Goal: Check status

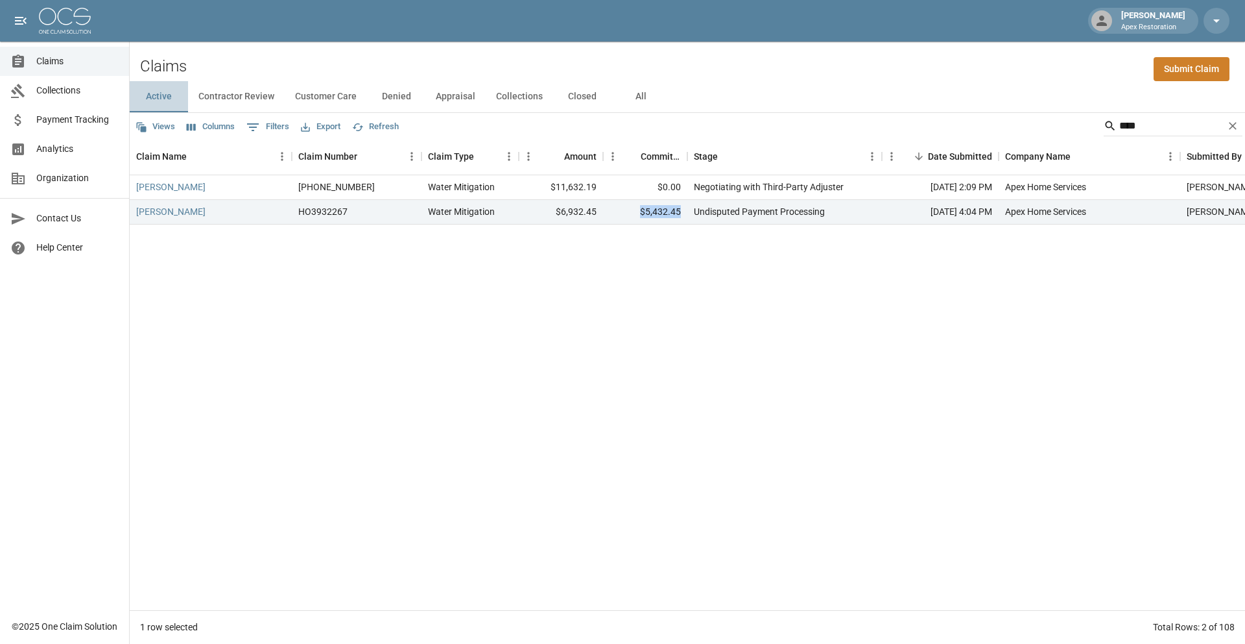
click at [162, 99] on button "Active" at bounding box center [159, 96] width 58 height 31
click at [41, 62] on span "Claims" at bounding box center [77, 61] width 82 height 14
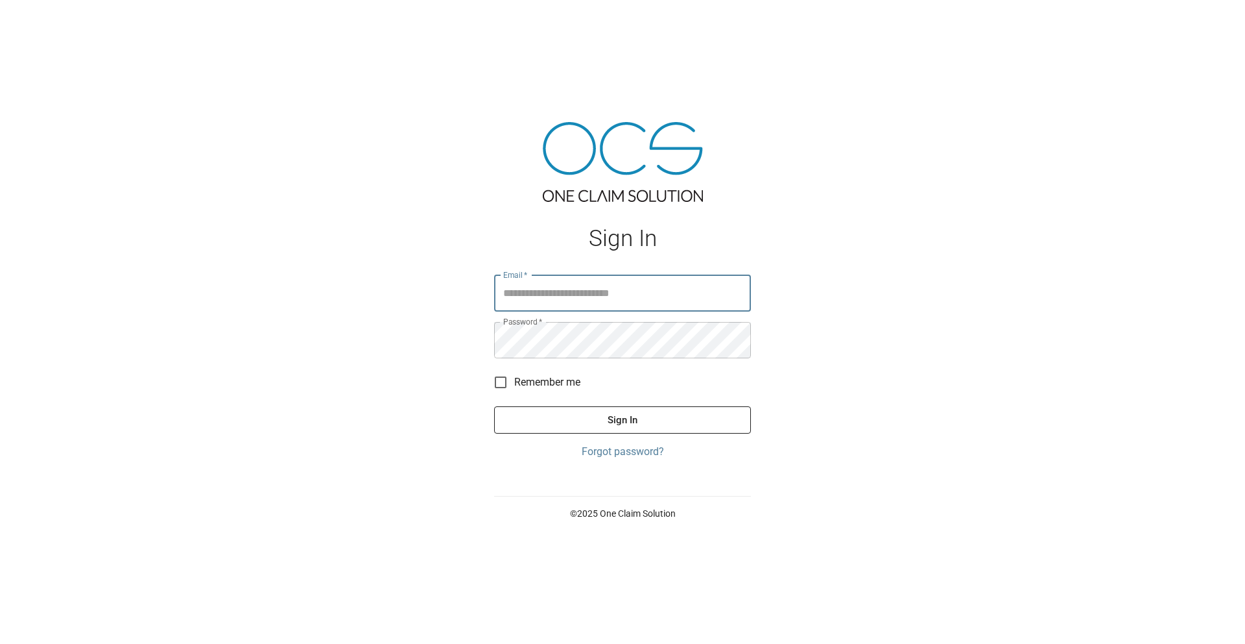
type input "**********"
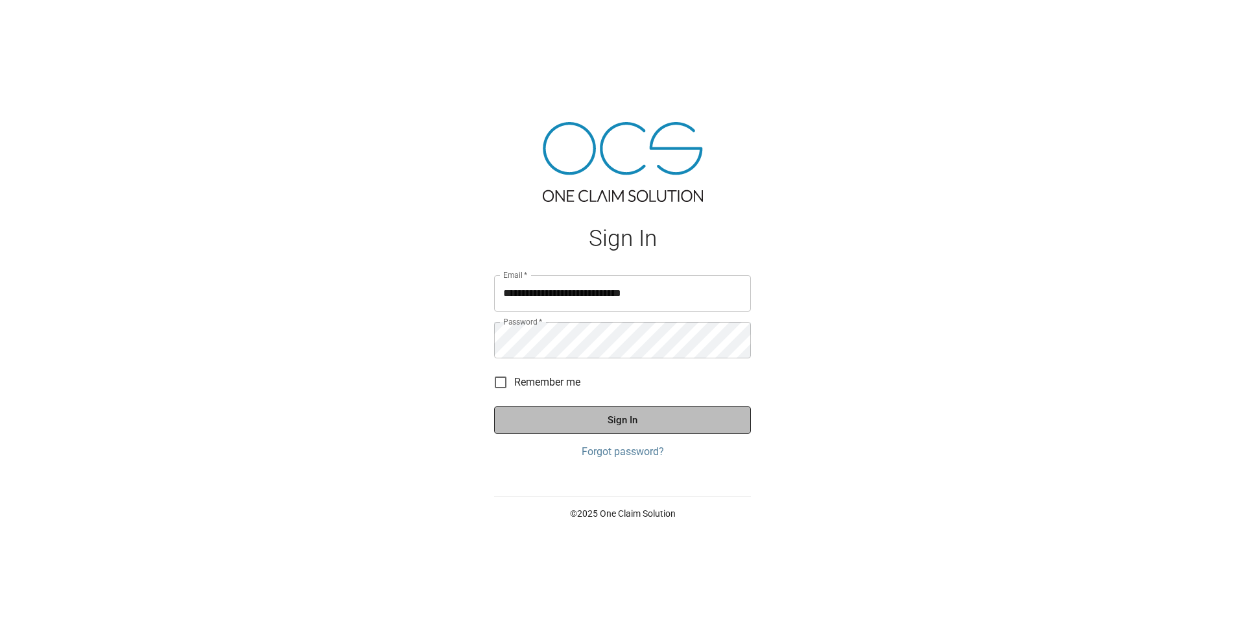
click at [623, 422] on button "Sign In" at bounding box center [622, 419] width 257 height 27
